Goal: Task Accomplishment & Management: Manage account settings

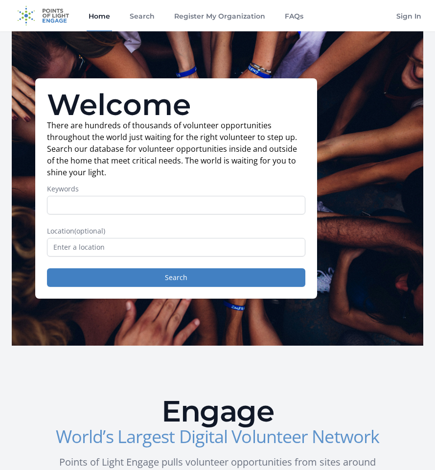
click at [161, 203] on input "Keywords" at bounding box center [176, 205] width 259 height 19
click at [410, 17] on link "Sign In" at bounding box center [409, 15] width 29 height 31
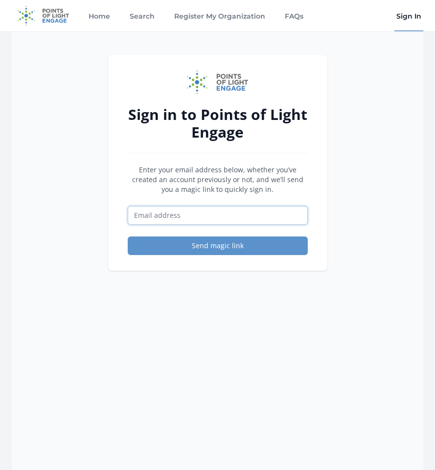
click at [186, 218] on input "Email address" at bounding box center [218, 215] width 180 height 19
type input "[EMAIL_ADDRESS][DOMAIN_NAME]"
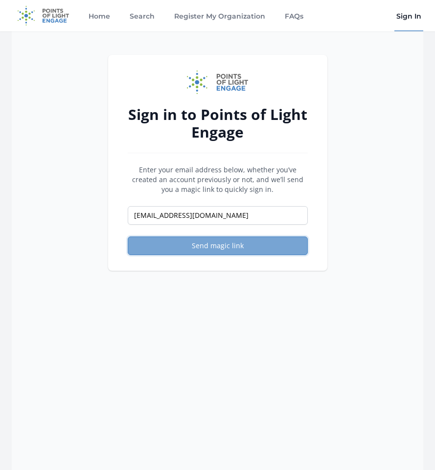
click at [195, 250] on button "Send magic link" at bounding box center [218, 246] width 180 height 19
